Goal: Transaction & Acquisition: Purchase product/service

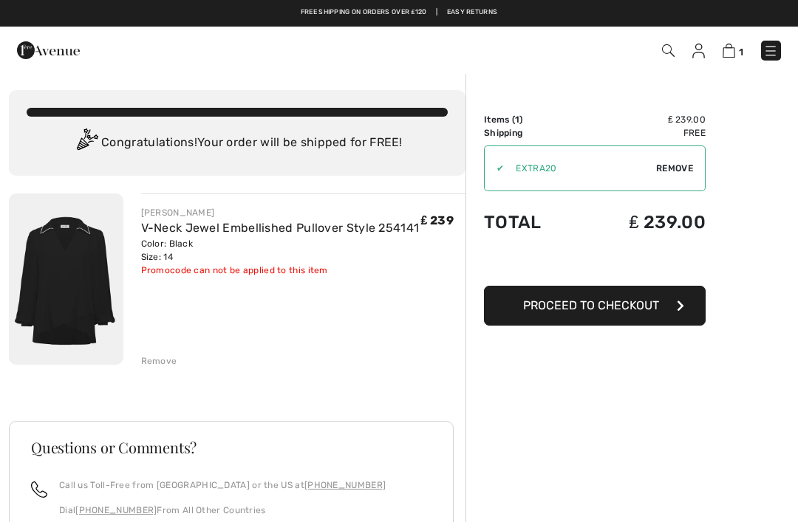
click at [644, 309] on span "Proceed to Checkout" at bounding box center [591, 305] width 136 height 14
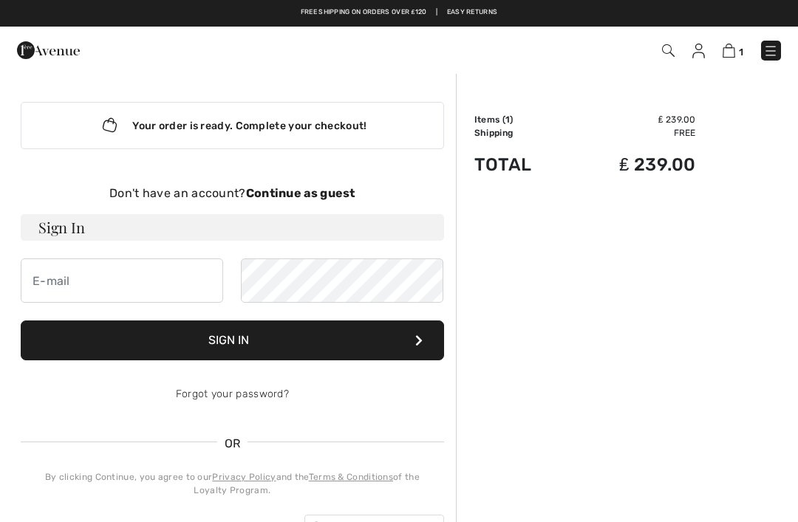
click at [336, 193] on strong "Continue as guest" at bounding box center [300, 193] width 109 height 14
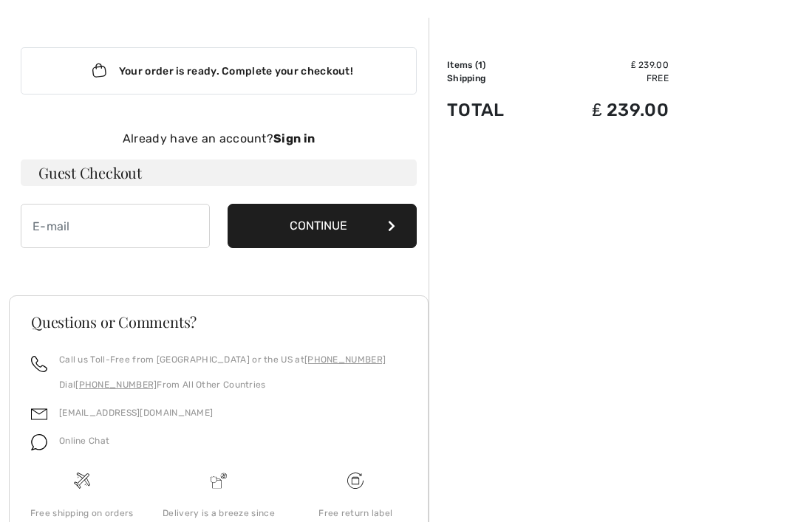
scroll to position [55, 0]
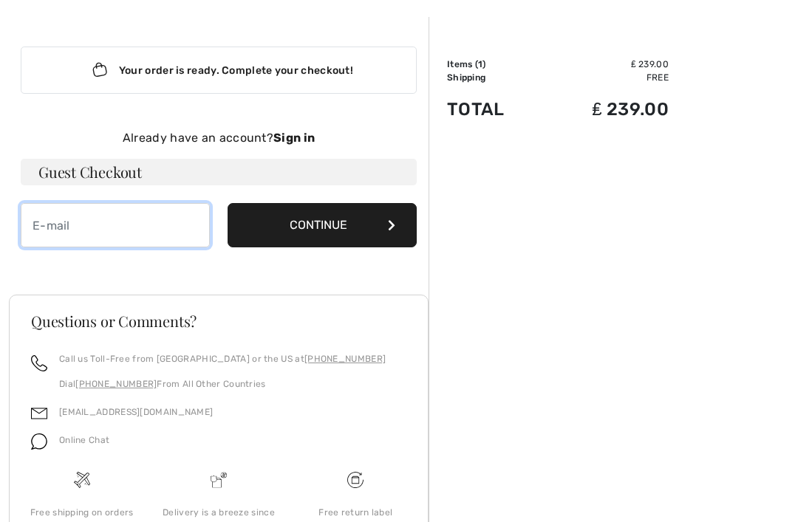
click at [69, 224] on input "email" at bounding box center [115, 225] width 189 height 44
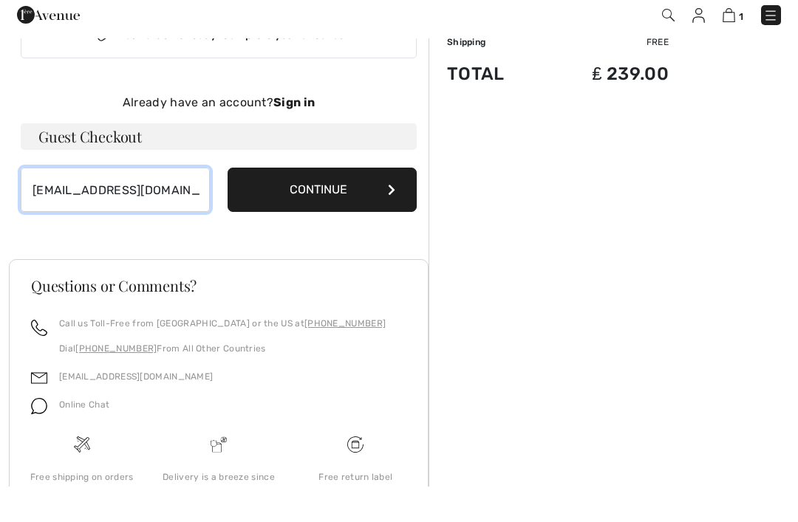
type input "vickyanderson.vla@outlook.com"
click at [371, 203] on button "Continue" at bounding box center [321, 225] width 189 height 44
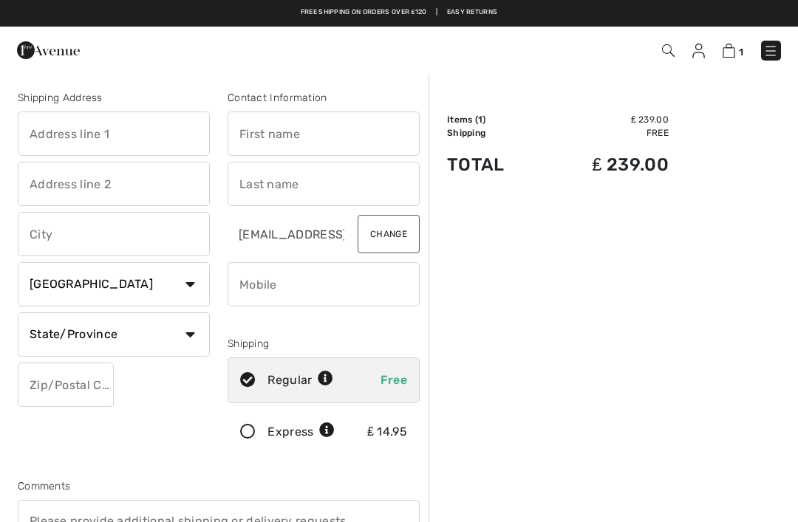
click at [89, 270] on select "Country Canada United States Afghanistan Aland Islands Albania Algeria American…" at bounding box center [114, 284] width 192 height 44
select select "GB"
click at [733, 53] on img at bounding box center [728, 51] width 13 height 14
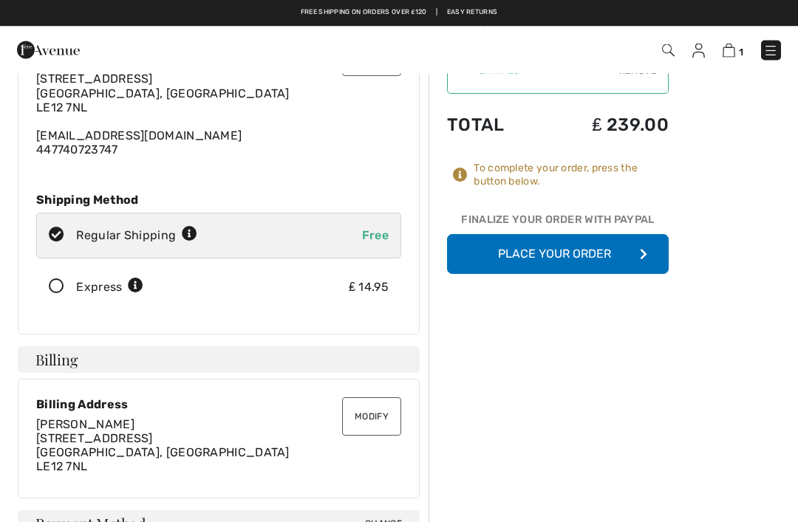
scroll to position [63, 0]
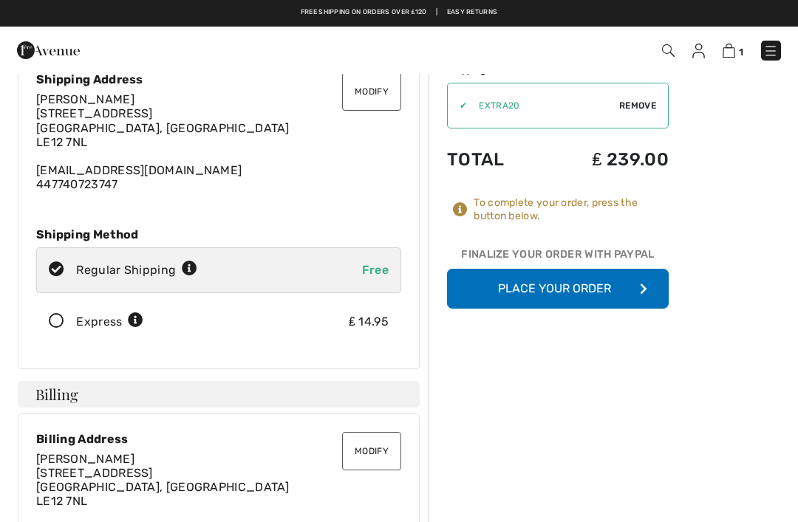
click at [614, 279] on button "Place Your Order" at bounding box center [558, 289] width 222 height 40
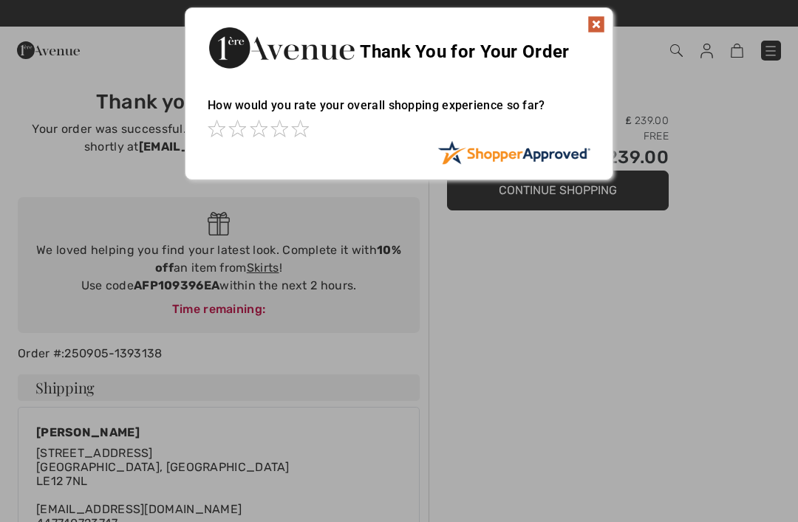
click at [594, 32] on img at bounding box center [596, 25] width 18 height 18
